Goal: Find contact information: Find contact information

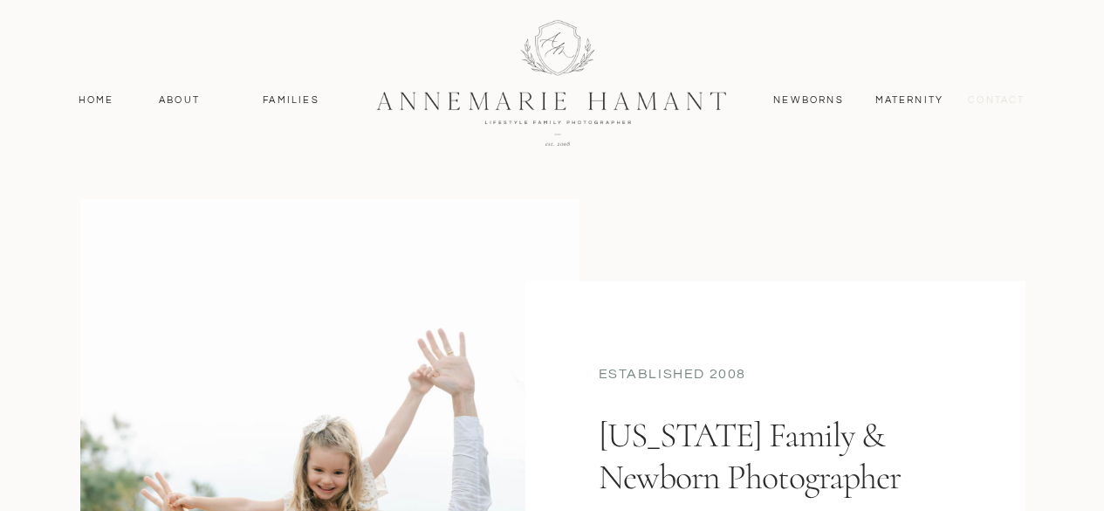
click at [989, 100] on nav "contact" at bounding box center [997, 101] width 76 height 16
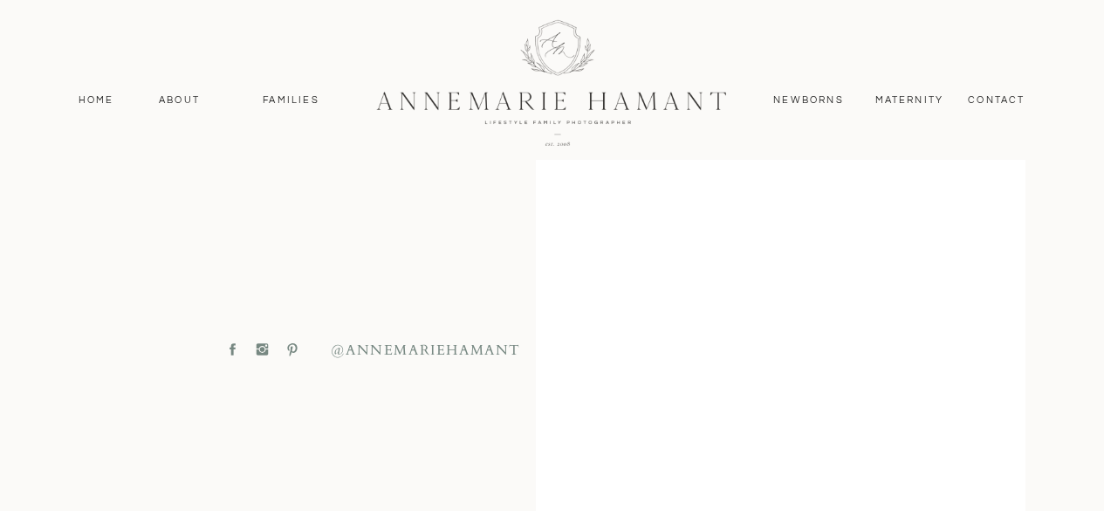
scroll to position [828, 0]
